Goal: Task Accomplishment & Management: Use online tool/utility

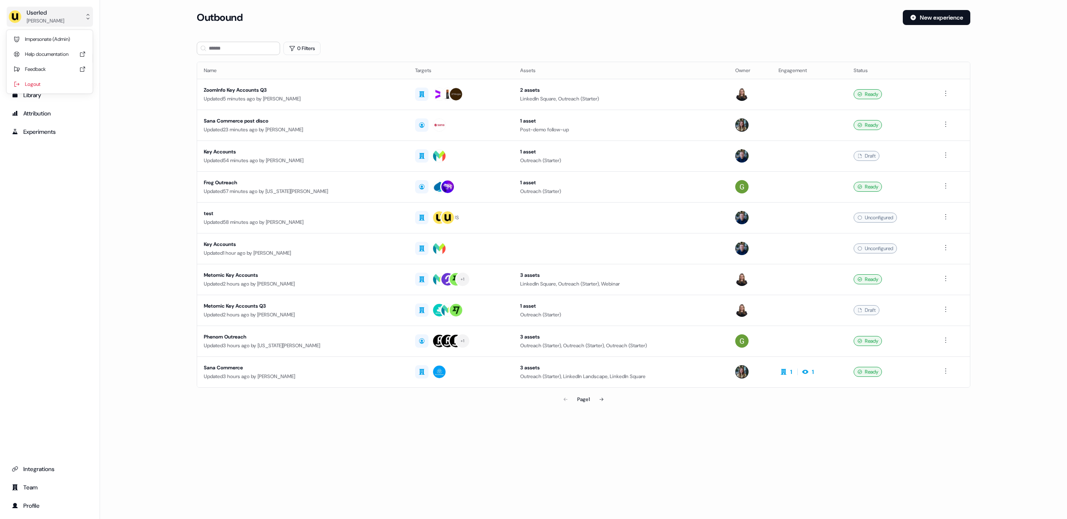
click at [38, 23] on div "[PERSON_NAME]" at bounding box center [45, 21] width 37 height 8
click at [46, 37] on div "Impersonate (Admin)" at bounding box center [49, 39] width 79 height 15
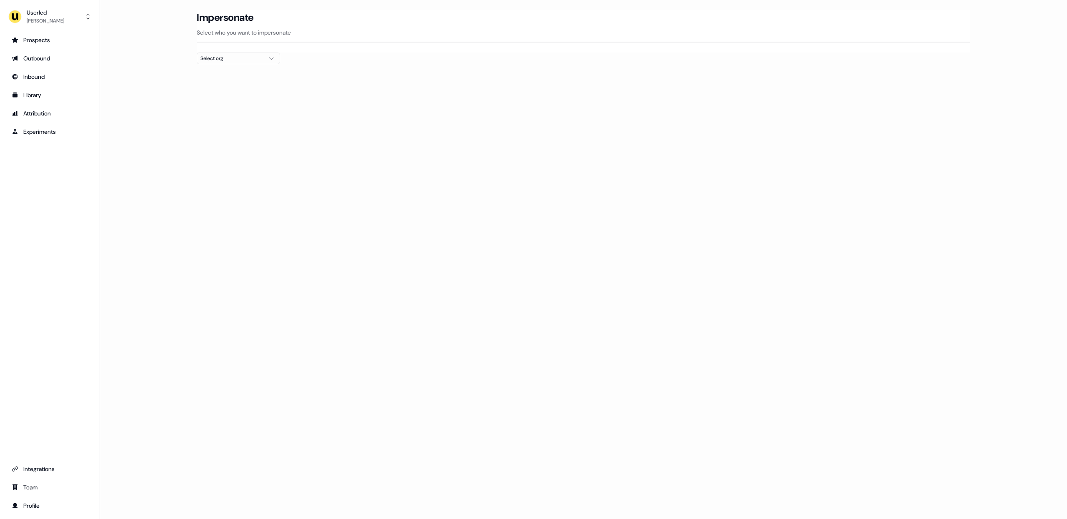
click at [227, 53] on button "Select org" at bounding box center [238, 58] width 83 height 12
type input "*****"
click at [228, 88] on div "Kpler" at bounding box center [238, 88] width 82 height 13
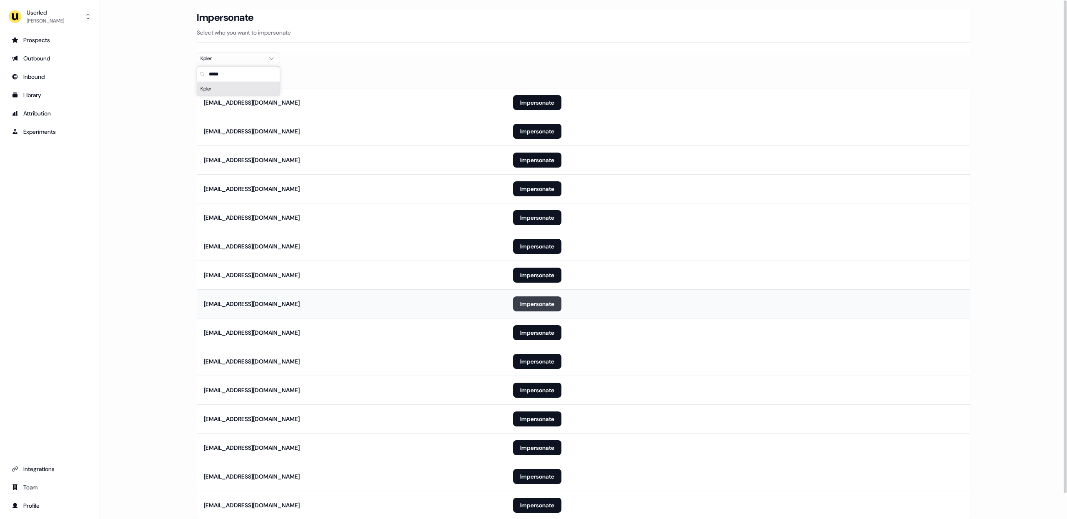
click at [520, 310] on button "Impersonate" at bounding box center [537, 303] width 48 height 15
